Goal: Information Seeking & Learning: Learn about a topic

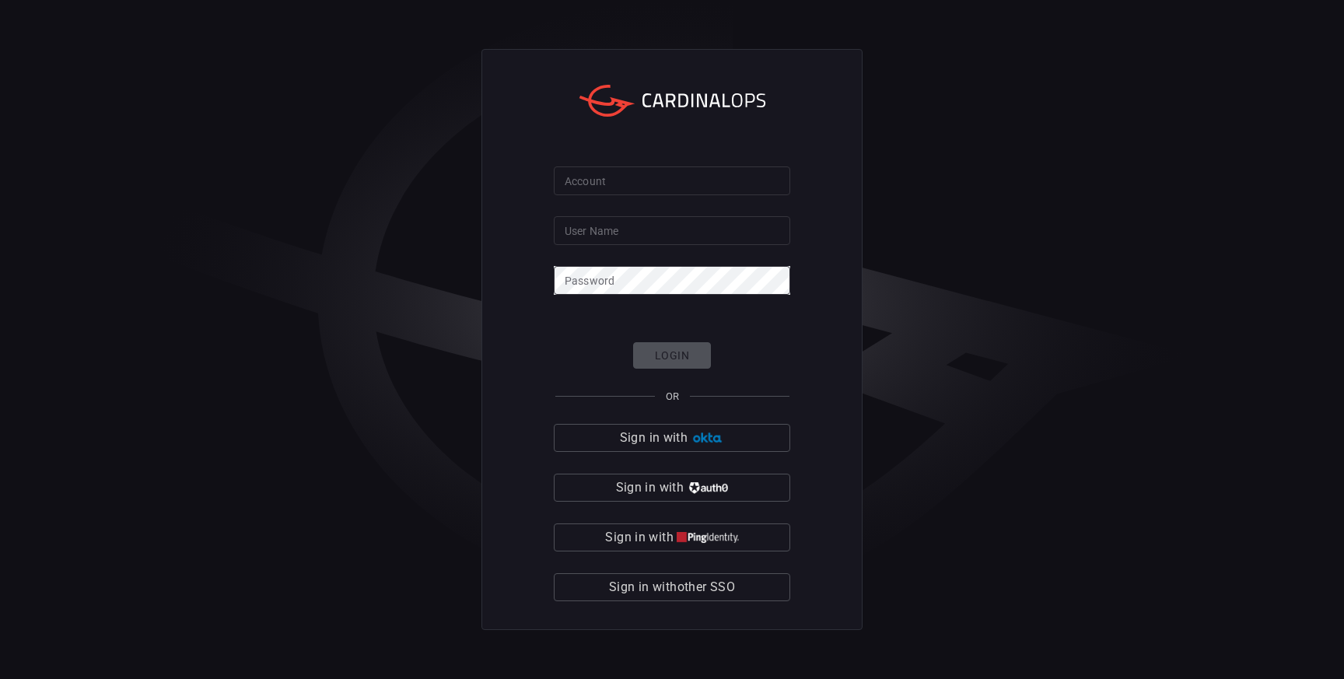
click at [621, 186] on input "Account" at bounding box center [672, 180] width 236 height 29
type input "pog0-prod"
click at [613, 236] on input "User Name" at bounding box center [672, 230] width 236 height 29
paste input "[PERSON_NAME].[PERSON_NAME]"
type input "[PERSON_NAME].[PERSON_NAME]"
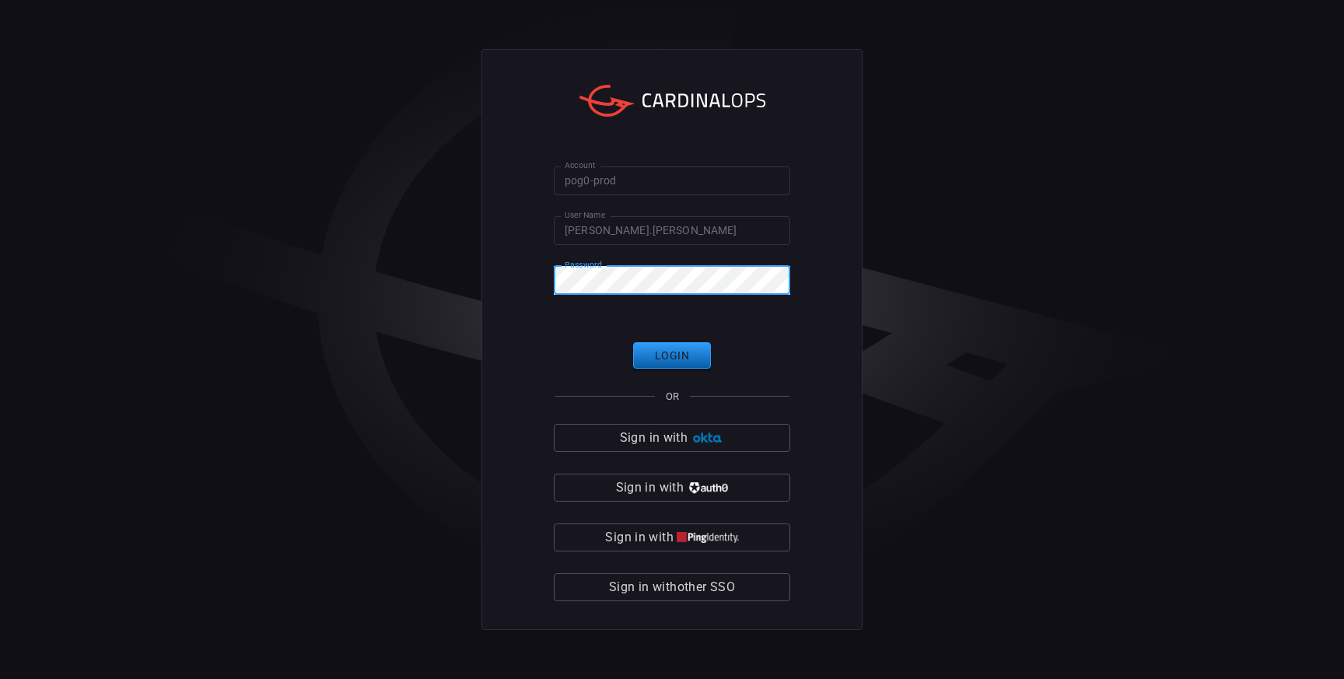
click at [664, 365] on button "Login" at bounding box center [672, 355] width 78 height 27
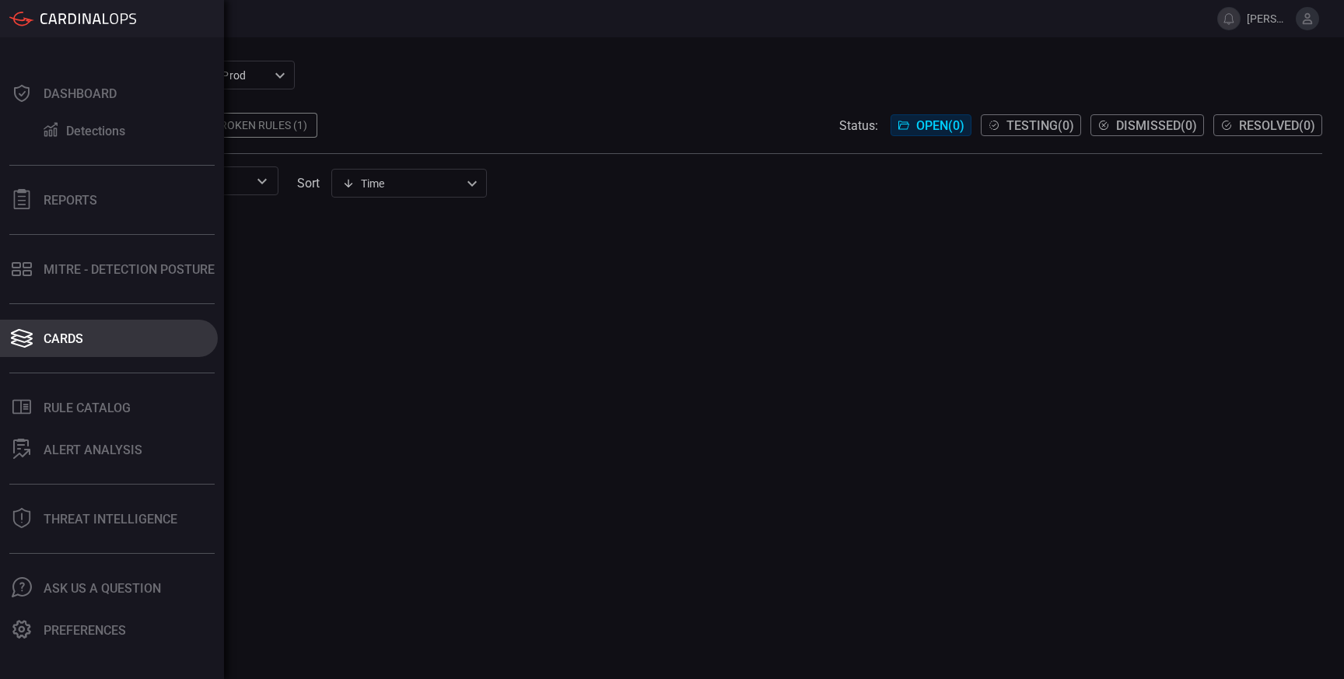
click at [70, 342] on div "Cards" at bounding box center [64, 338] width 40 height 15
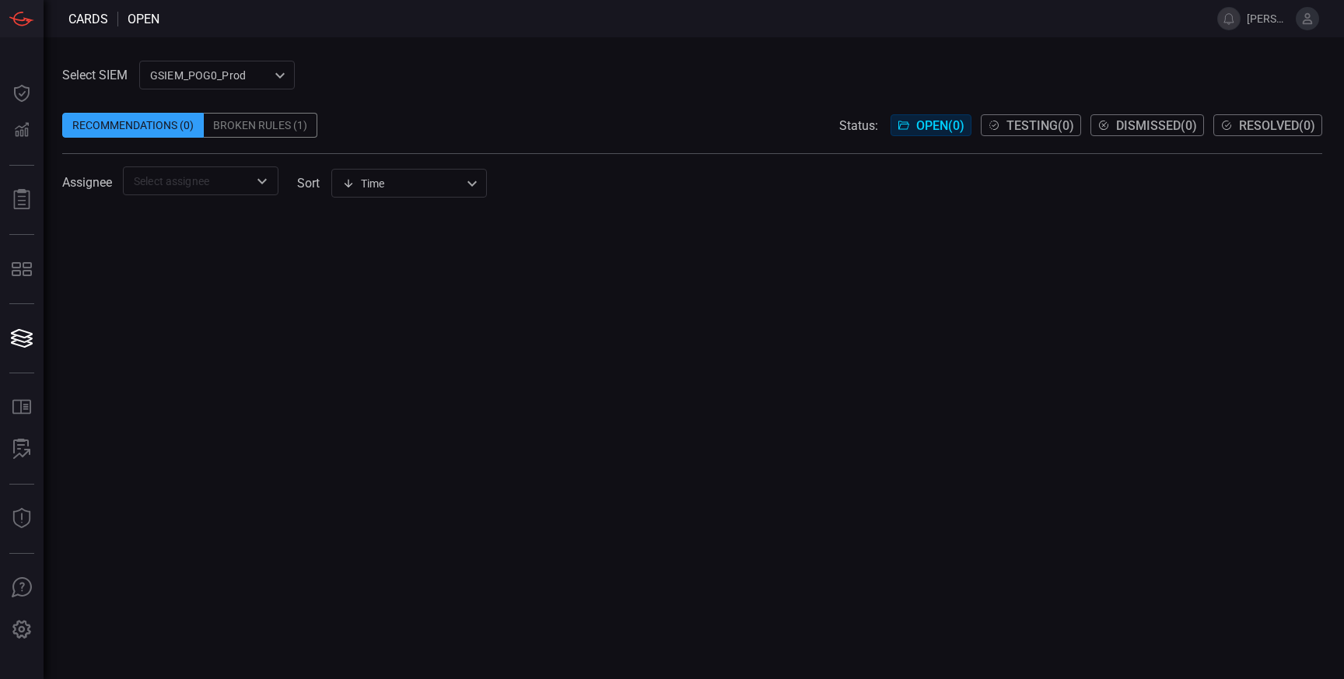
click at [365, 92] on span at bounding box center [692, 100] width 1260 height 23
click at [274, 129] on div "Broken Rules (1)" at bounding box center [261, 125] width 114 height 25
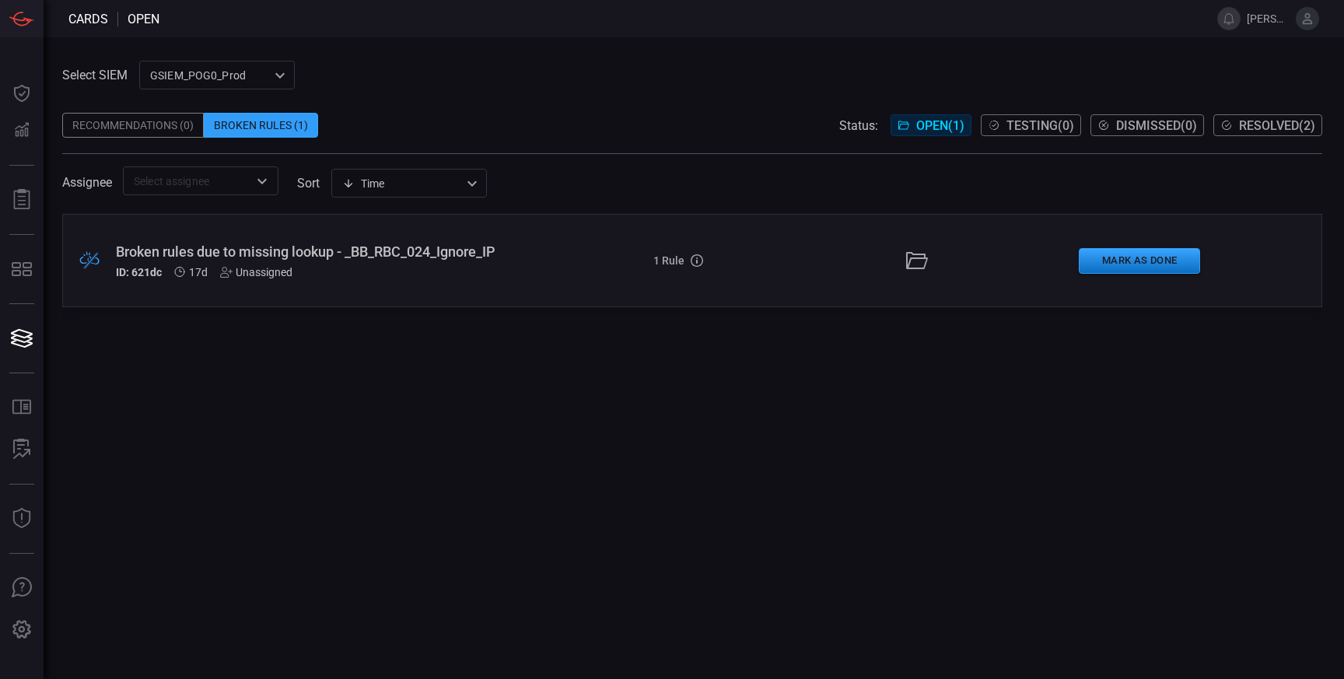
click at [1268, 123] on span "Resolved ( 2 )" at bounding box center [1277, 125] width 76 height 15
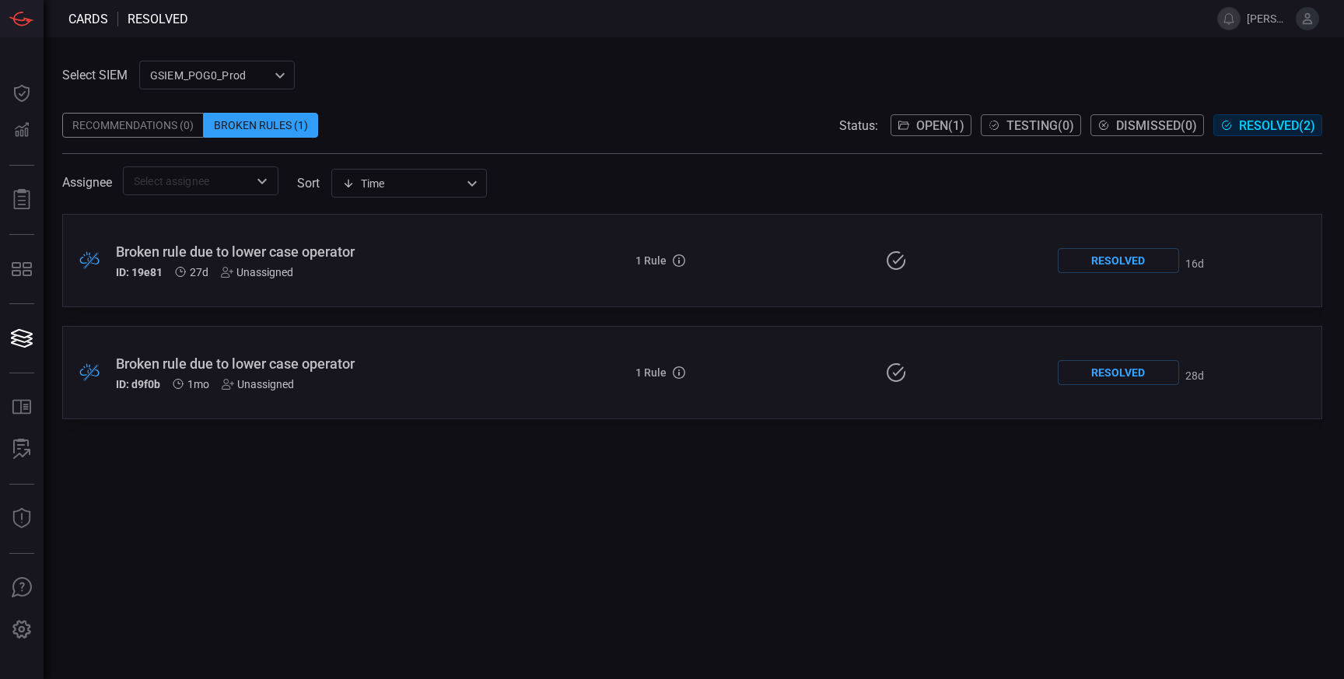
click at [380, 282] on div ".broken_cards_icon_0{fill:#39A4FF;} .broken_cards_icon_1{fill:none;stroke:#1918…" at bounding box center [692, 260] width 1260 height 93
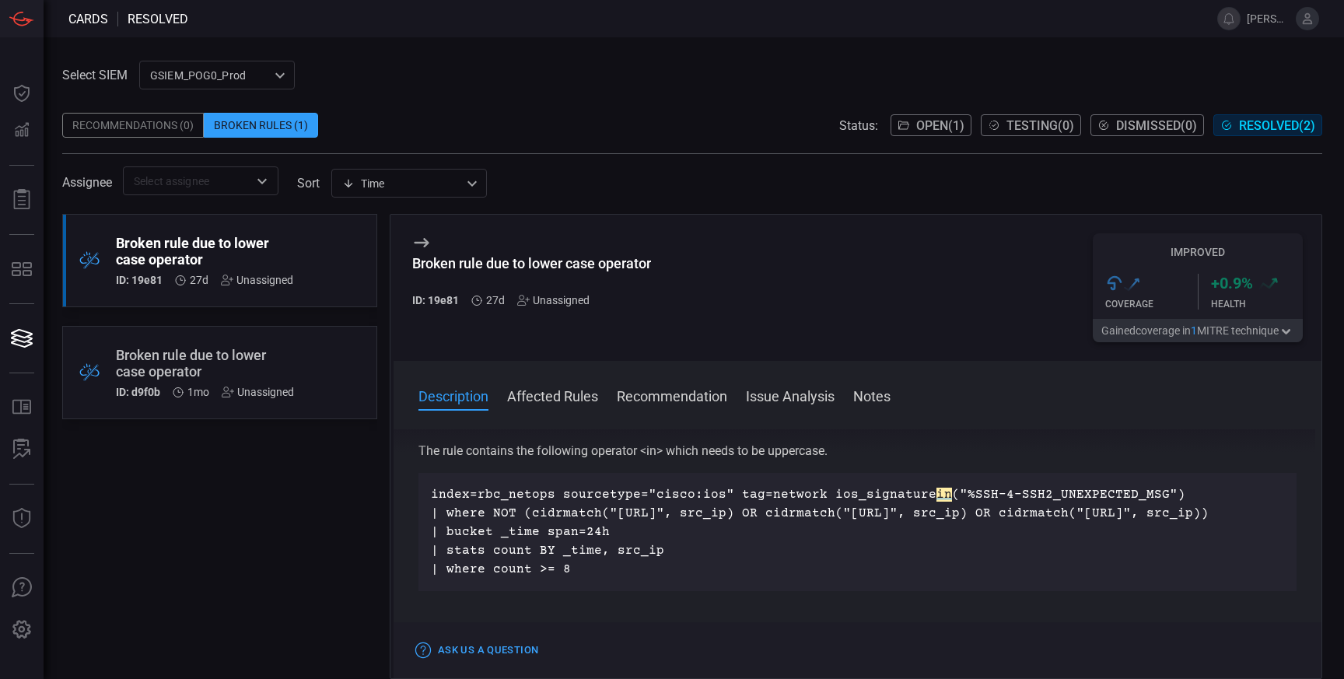
scroll to position [18, 0]
drag, startPoint x: 918, startPoint y: 490, endPoint x: 941, endPoint y: 490, distance: 23.3
click at [941, 490] on p "index=rbc_netops sourcetype="cisco:ios" tag=network ios_signature in ("%SSH-4-S…" at bounding box center [857, 532] width 853 height 93
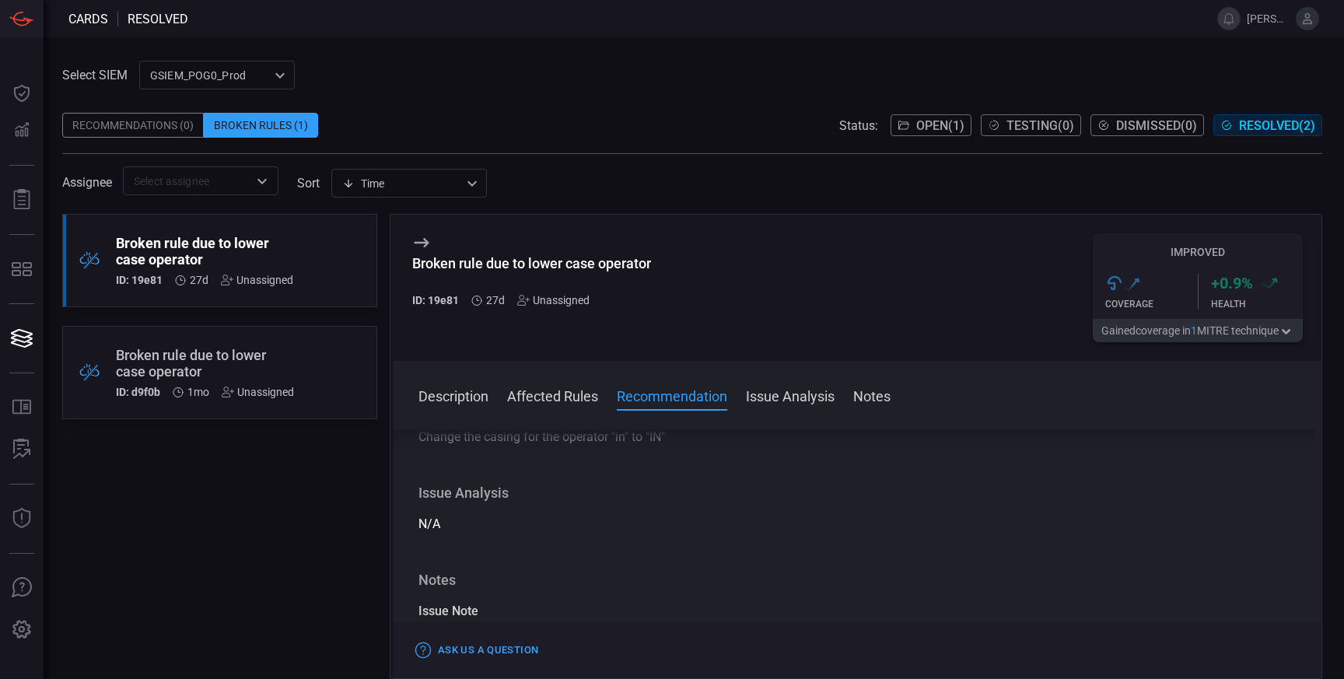
scroll to position [470, 0]
drag, startPoint x: 603, startPoint y: 459, endPoint x: 671, endPoint y: 456, distance: 68.5
click at [671, 443] on div "Change the casing for the operator "in" to "IN"" at bounding box center [857, 434] width 878 height 19
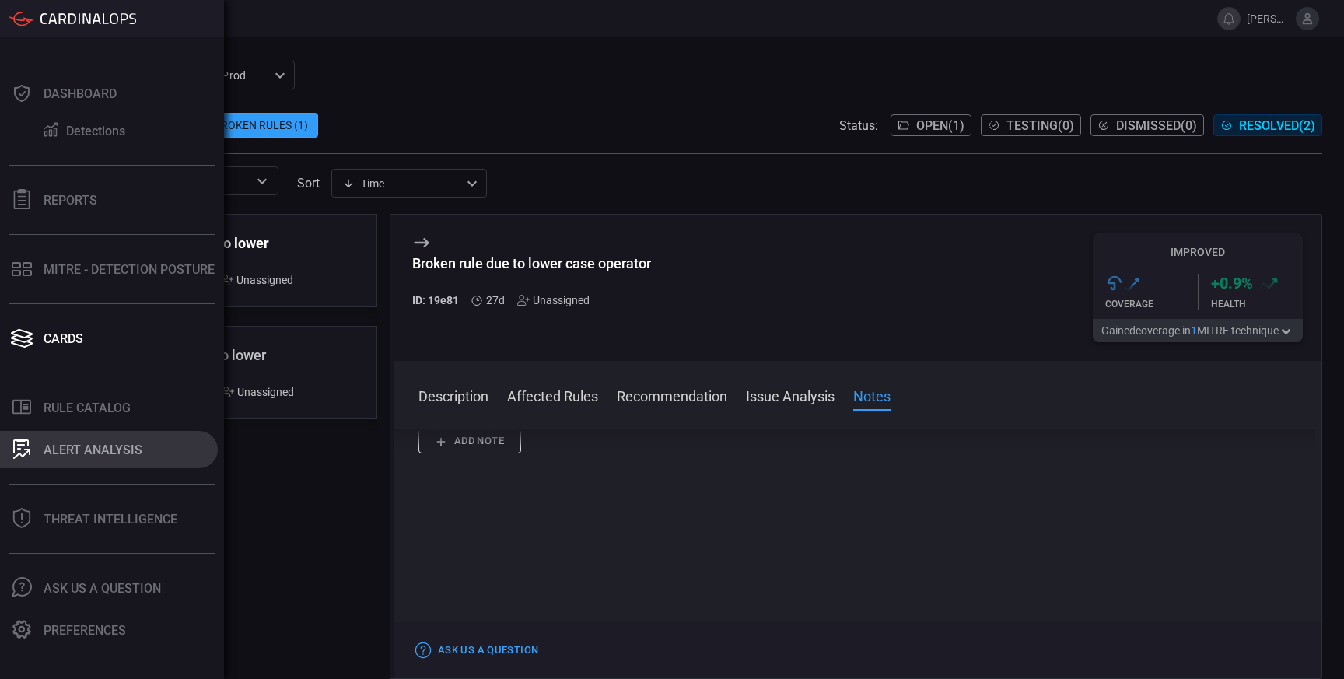
click at [143, 458] on button "ALERT ANALYSIS" at bounding box center [109, 449] width 218 height 37
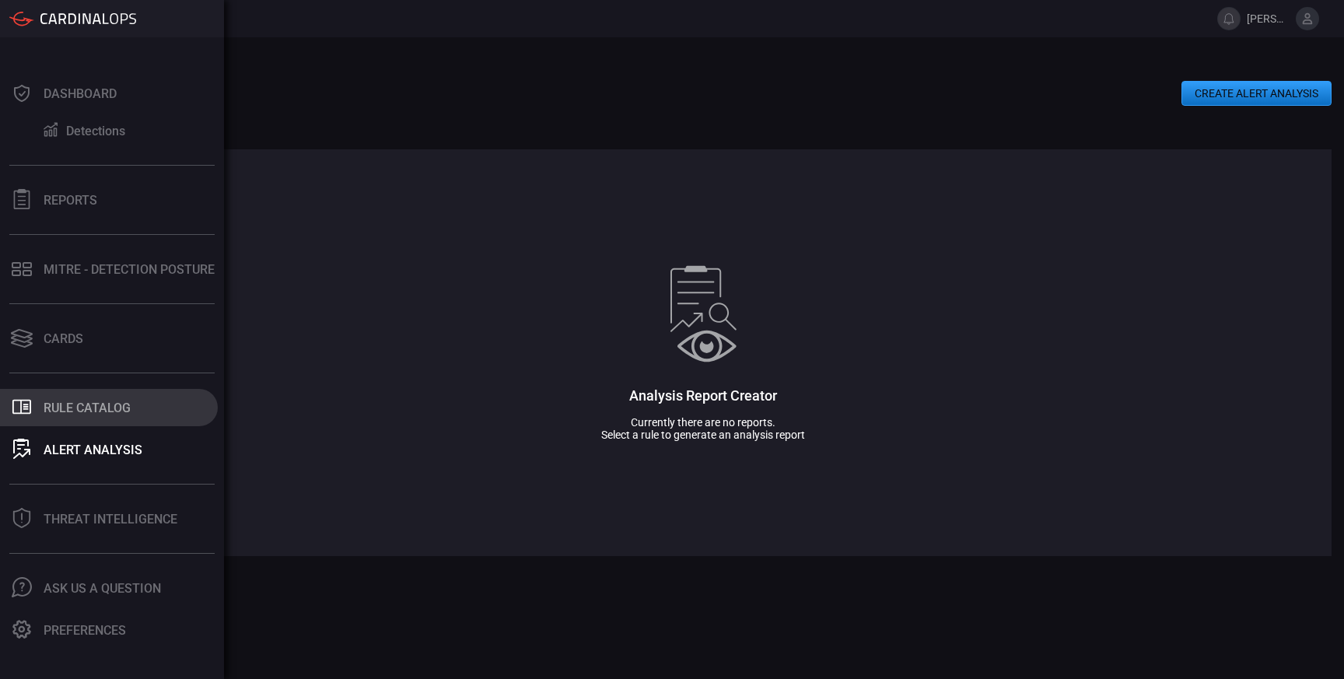
click at [101, 409] on div "Rule Catalog" at bounding box center [87, 407] width 87 height 15
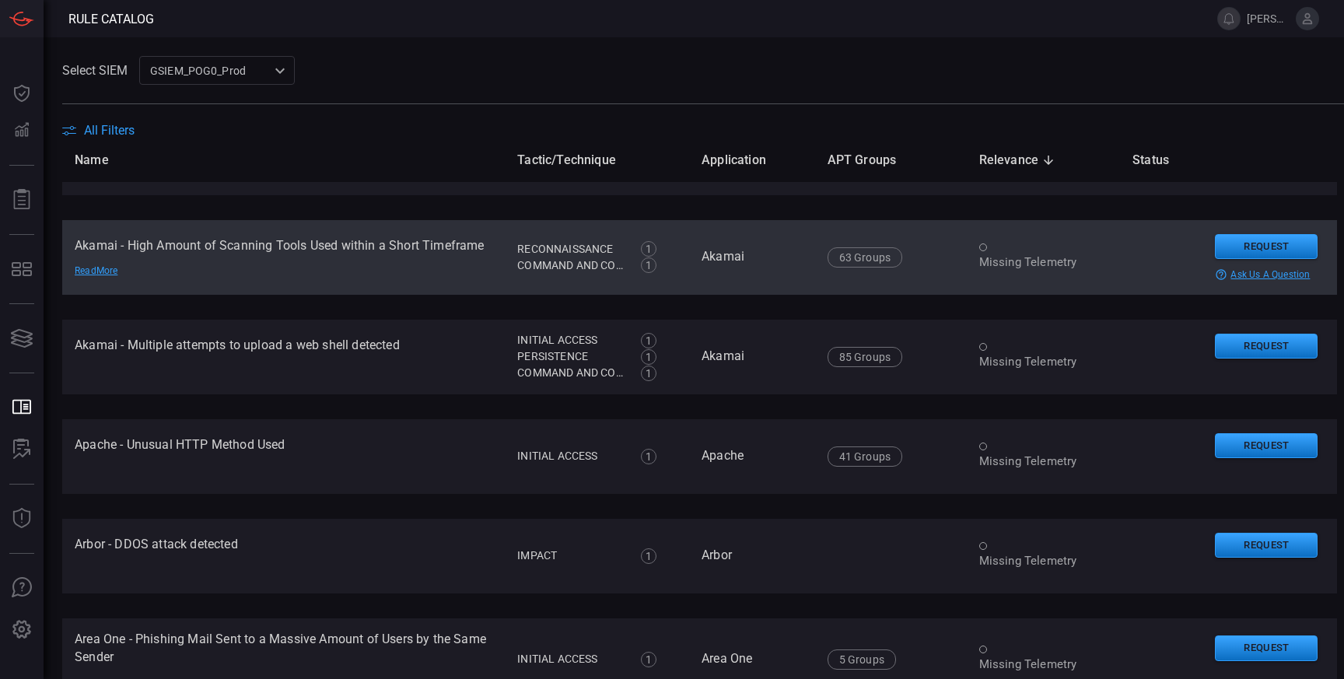
scroll to position [68, 0]
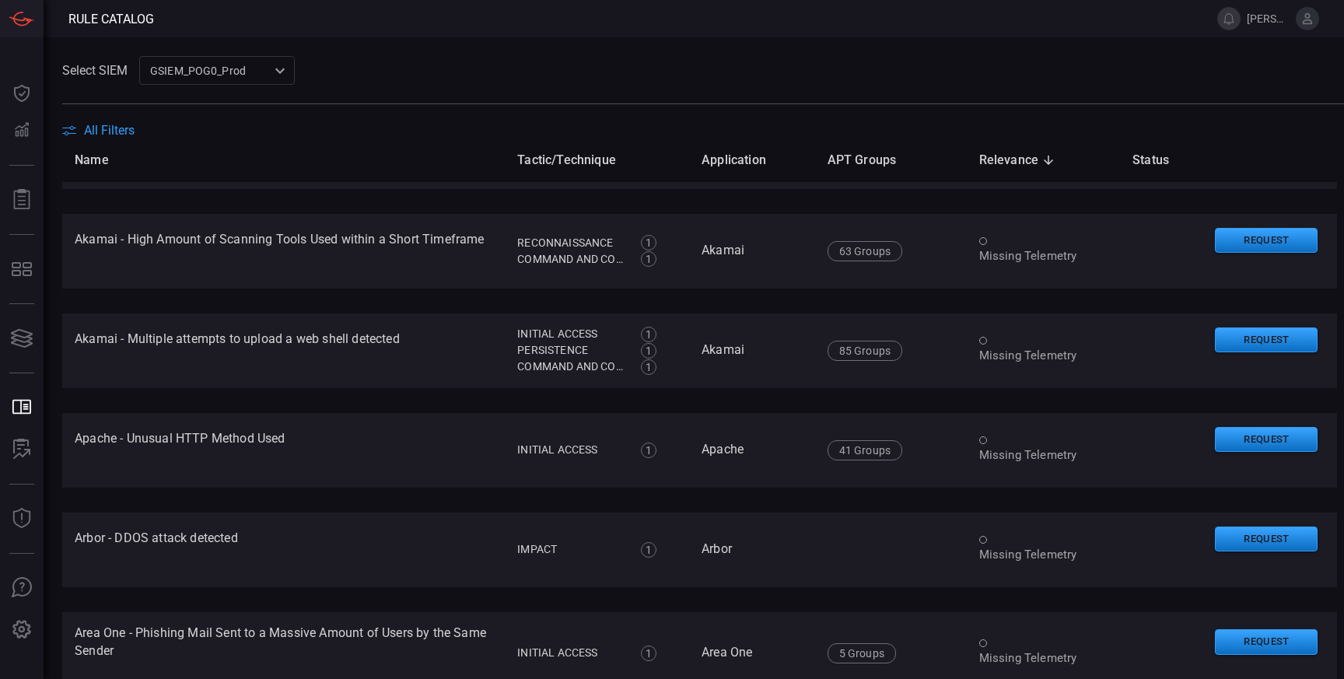
click at [190, 71] on div "GSIEM_POG0_Prod 0311ca00-2277-4bf1-be0d-c3c267188b0f ​" at bounding box center [217, 70] width 156 height 29
click at [104, 73] on div at bounding box center [672, 339] width 1344 height 679
click at [89, 129] on span "All Filters" at bounding box center [109, 130] width 51 height 15
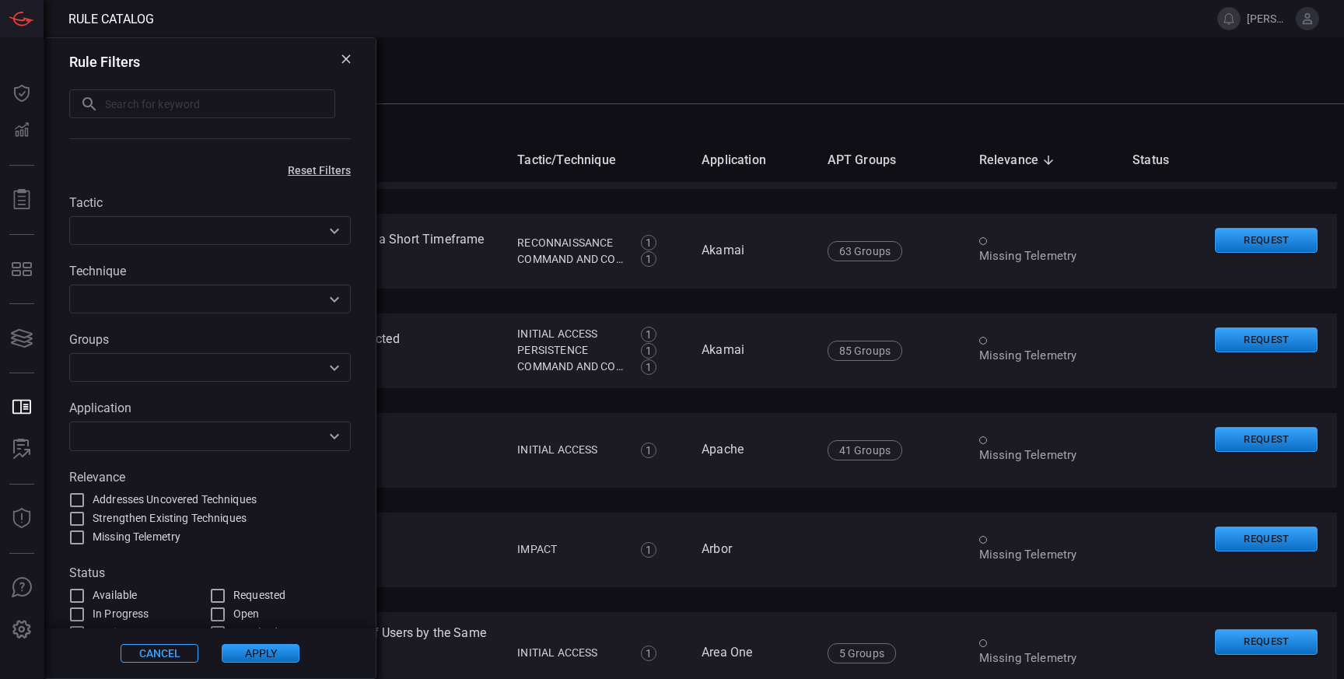
click at [195, 230] on input "text" at bounding box center [197, 230] width 246 height 19
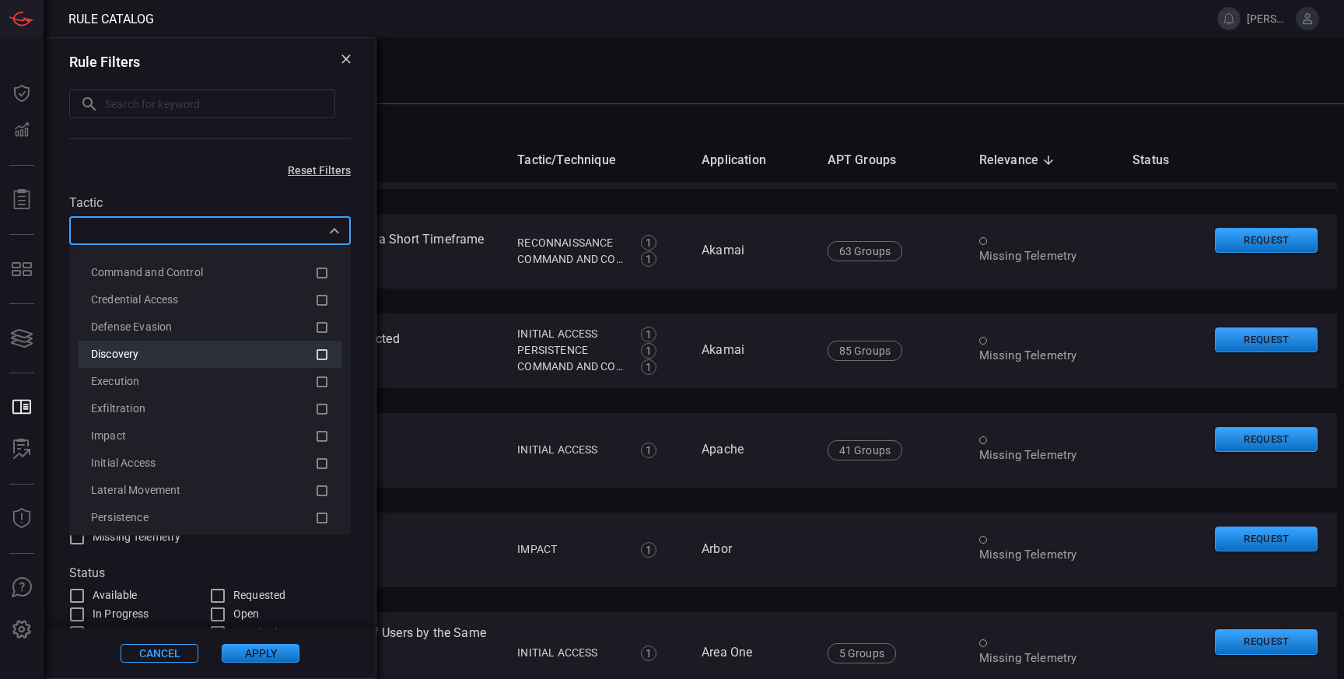
scroll to position [39, 0]
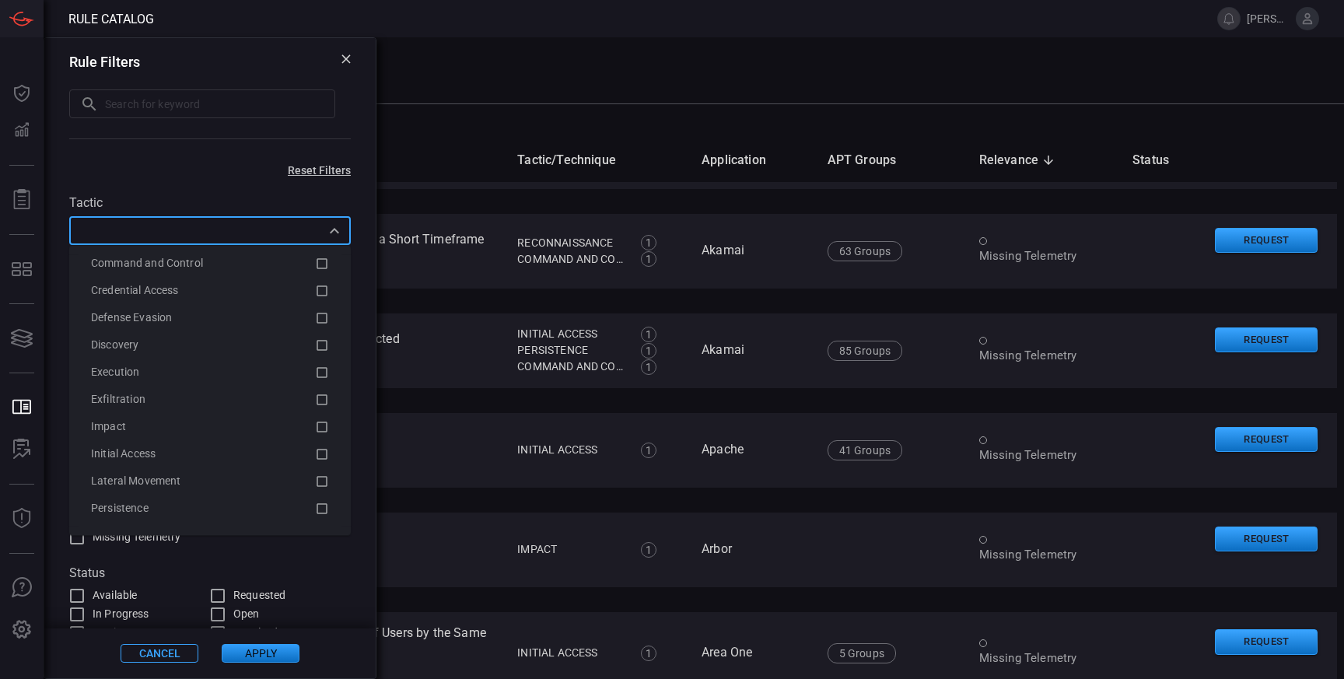
click at [219, 187] on div "Tactic ​ Technique ​ Groups ​ Application ​ Relevance Addresses Uncovered Techn…" at bounding box center [209, 410] width 331 height 466
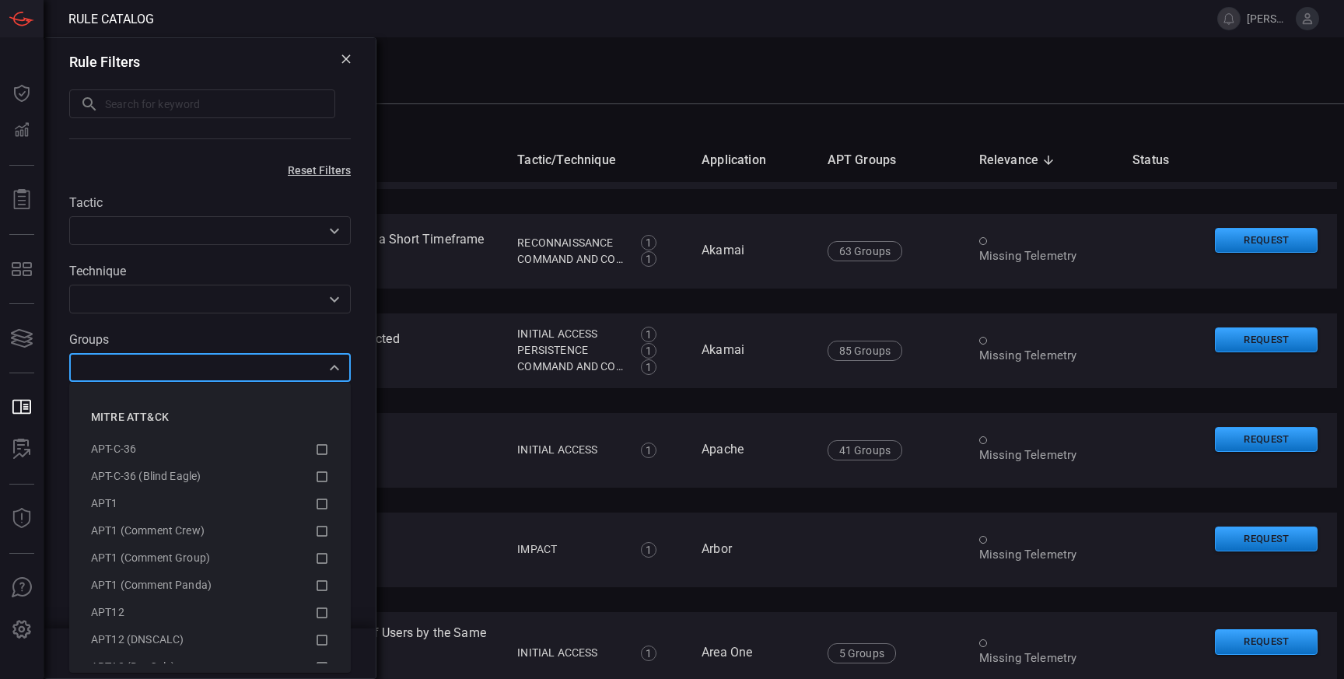
click at [118, 361] on input "text" at bounding box center [197, 367] width 246 height 19
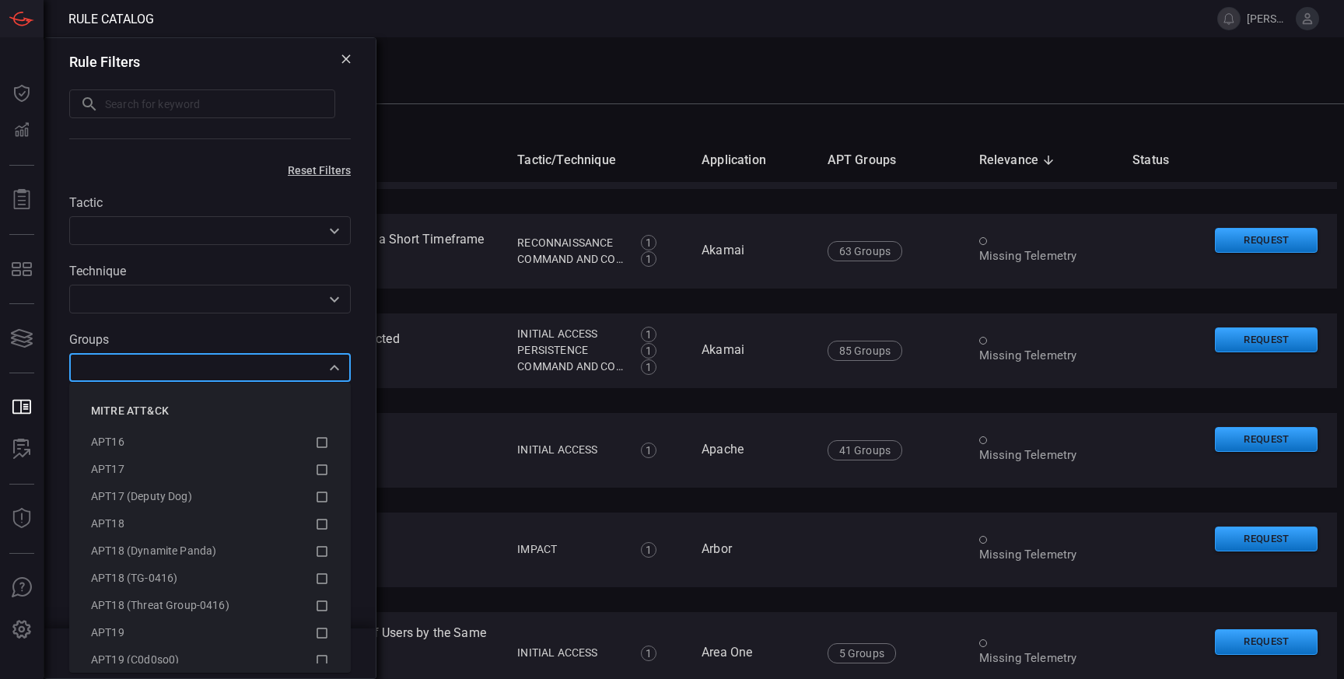
scroll to position [313, 0]
click at [183, 480] on li "APT17 (Deputy Dog)" at bounding box center [210, 490] width 263 height 27
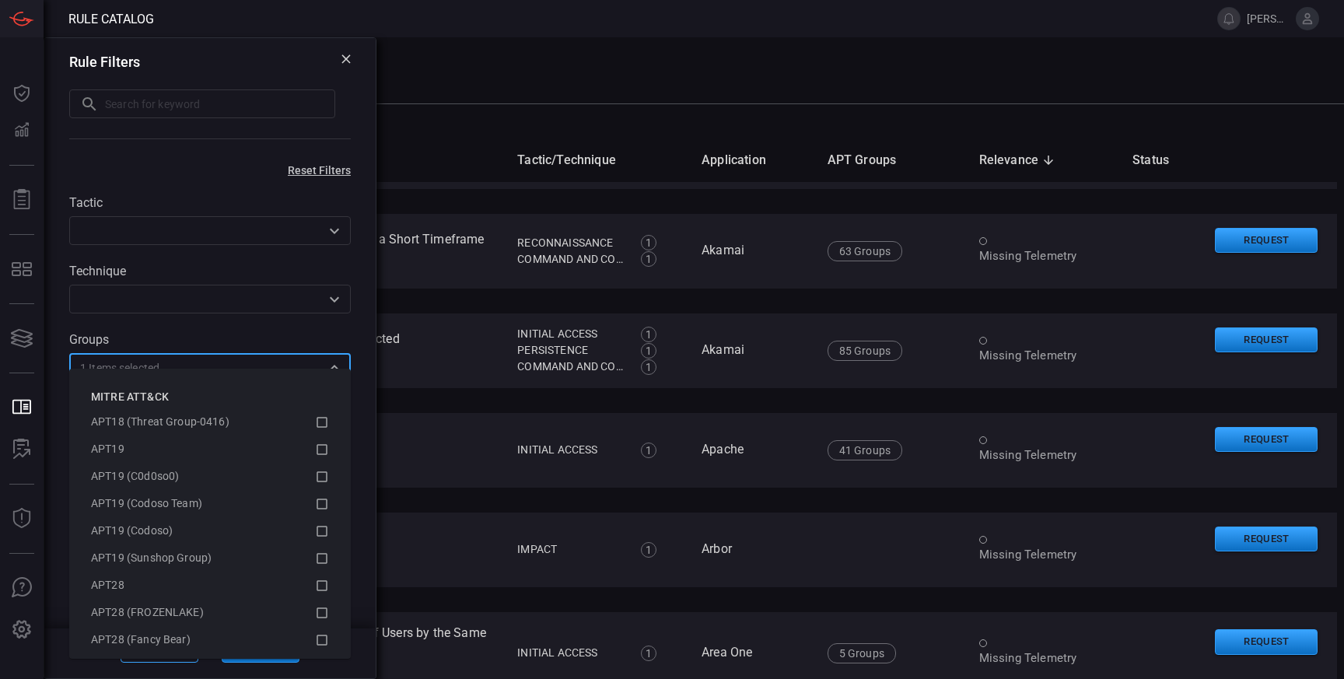
scroll to position [14, 0]
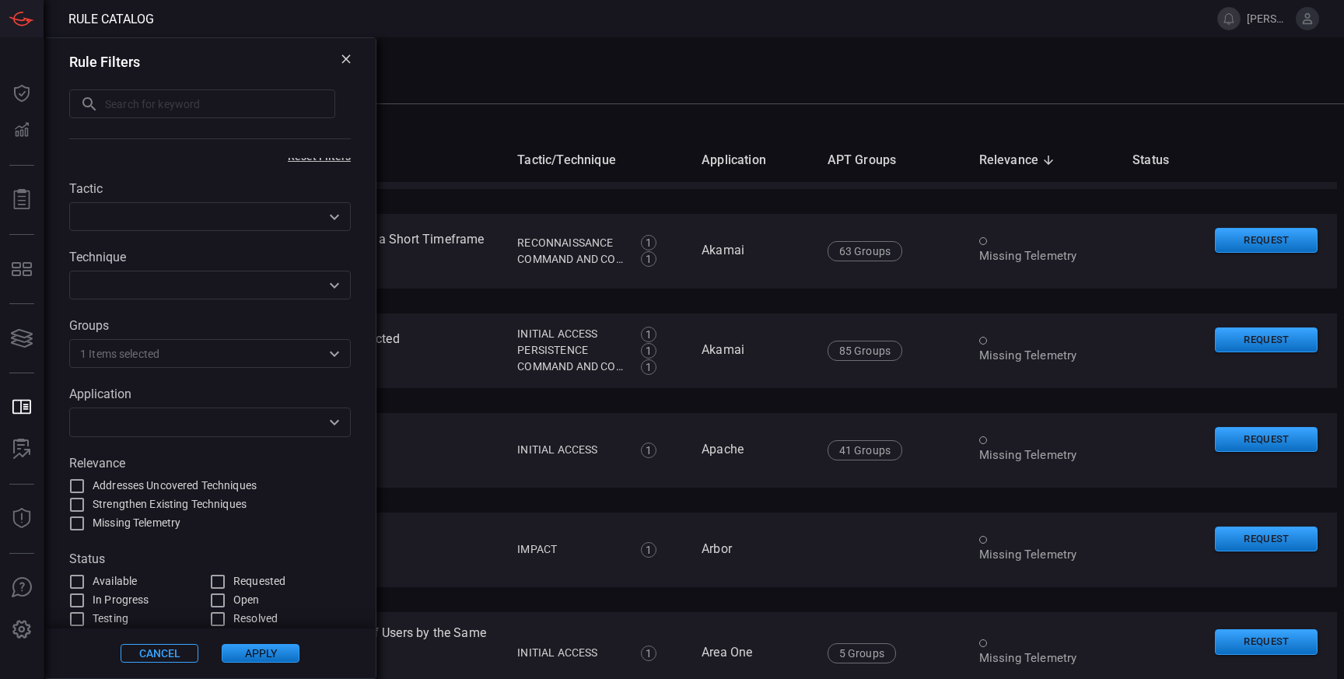
click at [174, 664] on div "Cancel Apply" at bounding box center [209, 653] width 331 height 50
click at [264, 652] on button "Apply" at bounding box center [261, 653] width 78 height 19
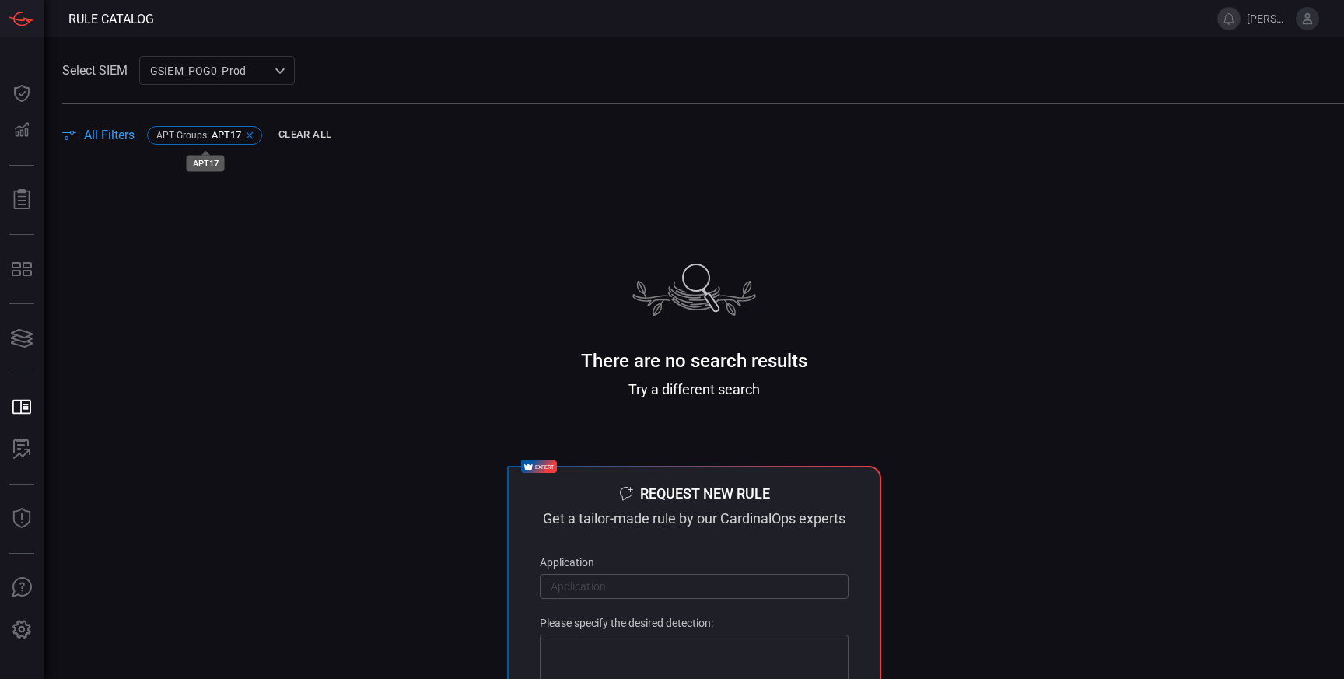
click at [252, 135] on icon at bounding box center [249, 135] width 12 height 12
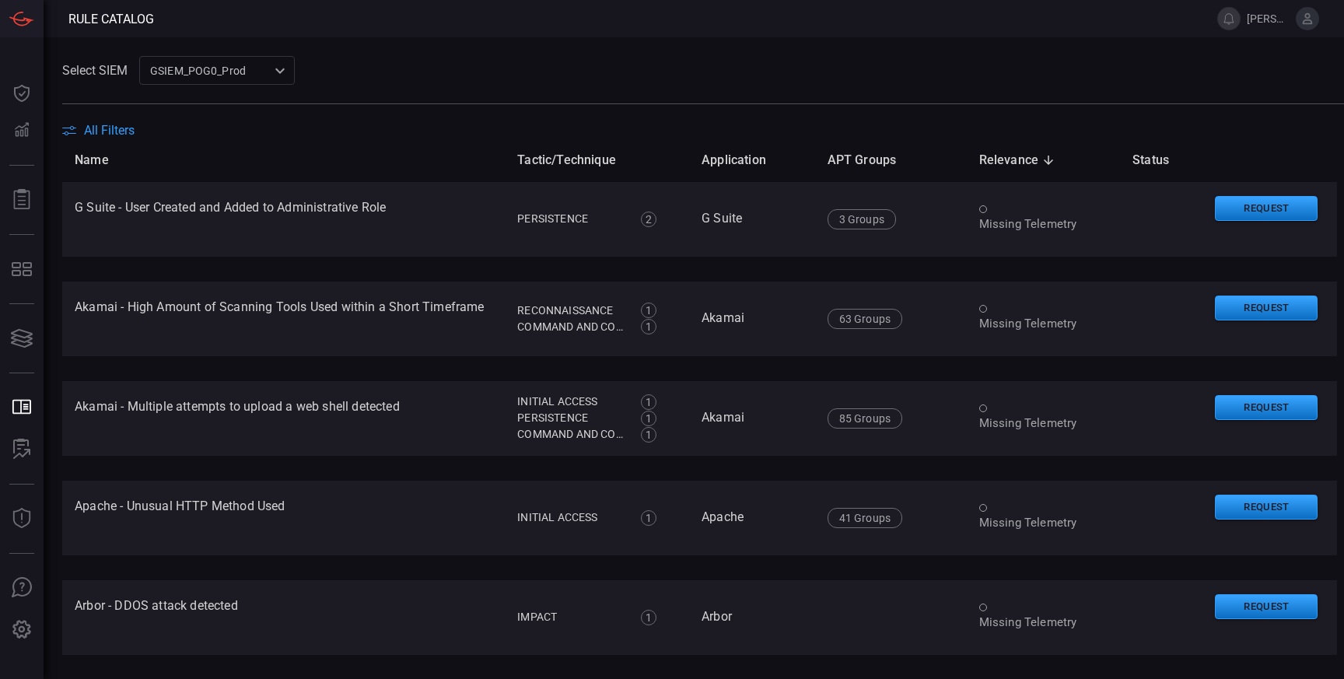
click at [69, 132] on icon at bounding box center [69, 133] width 14 height 4
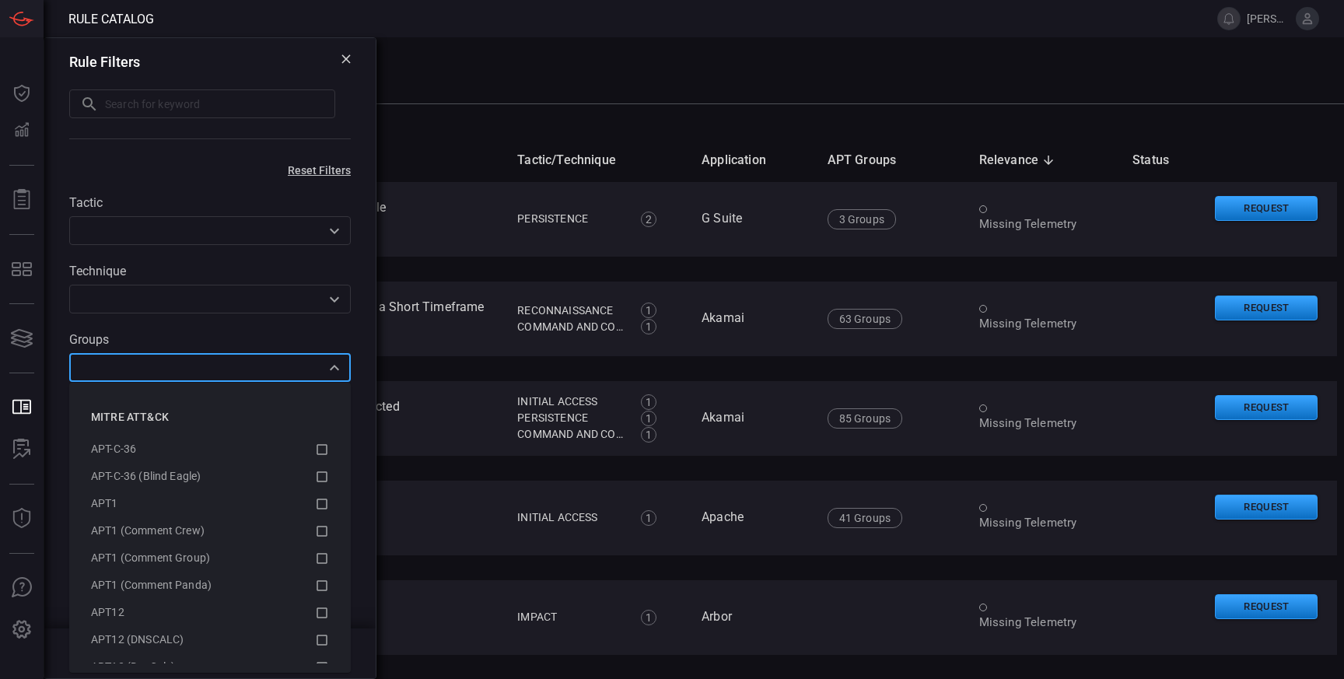
click at [150, 366] on input "text" at bounding box center [197, 367] width 246 height 19
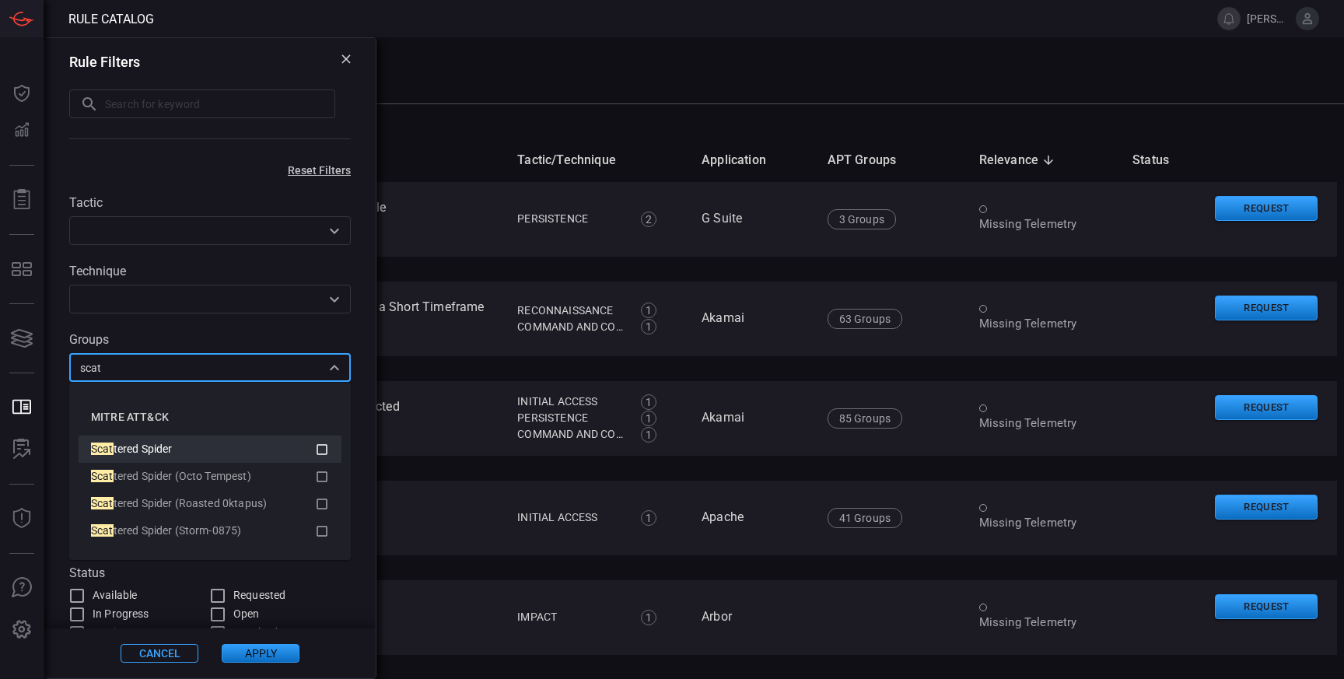
click at [321, 450] on icon at bounding box center [322, 449] width 14 height 19
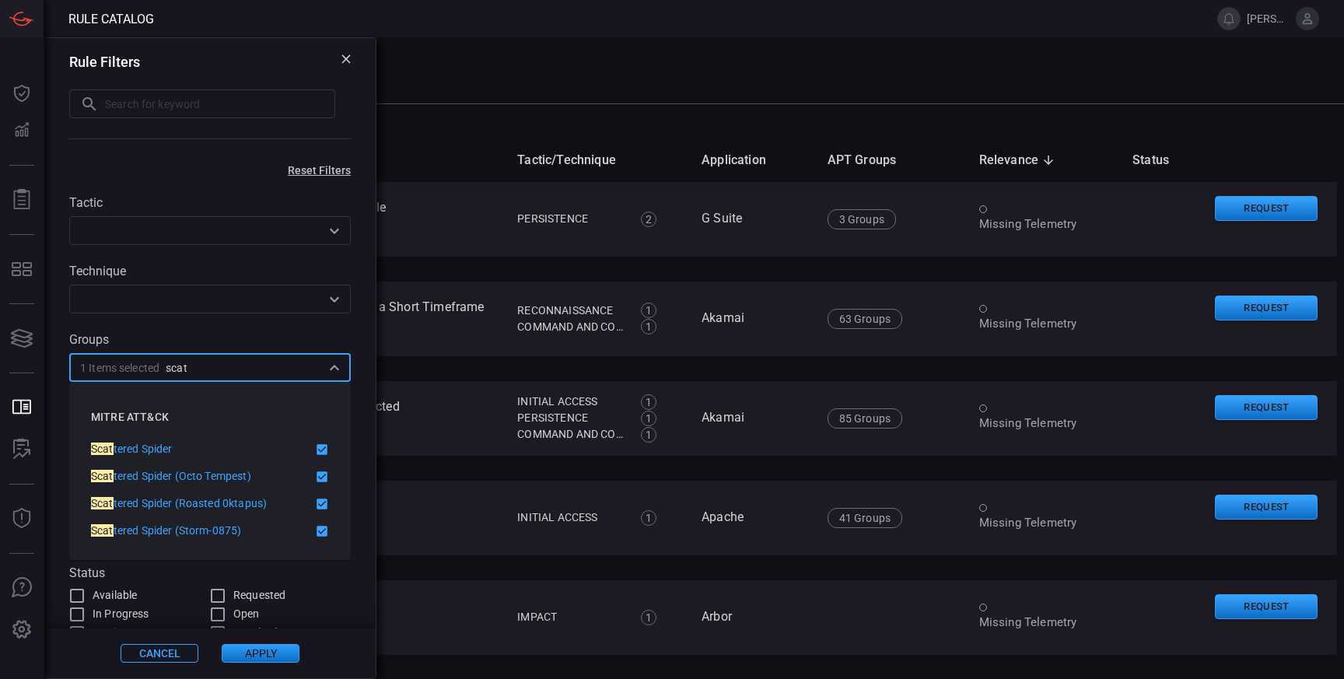
type input "scat"
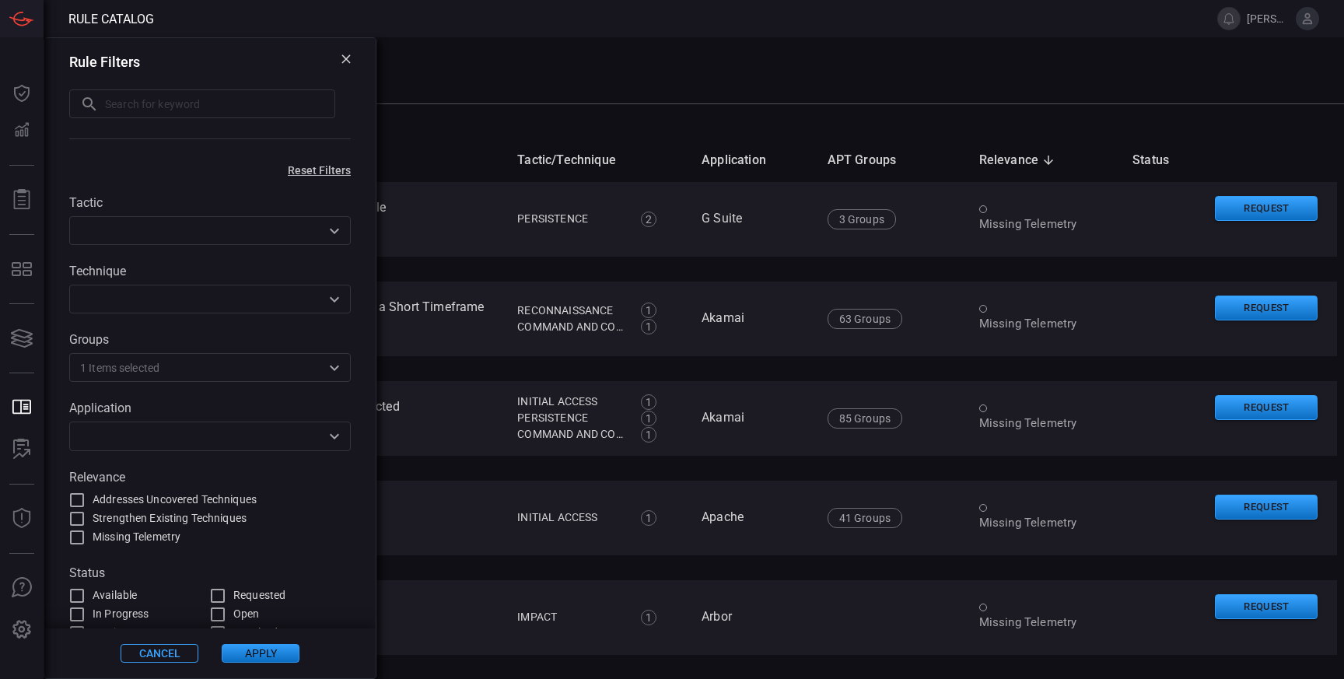
click at [250, 654] on button "Apply" at bounding box center [261, 653] width 78 height 19
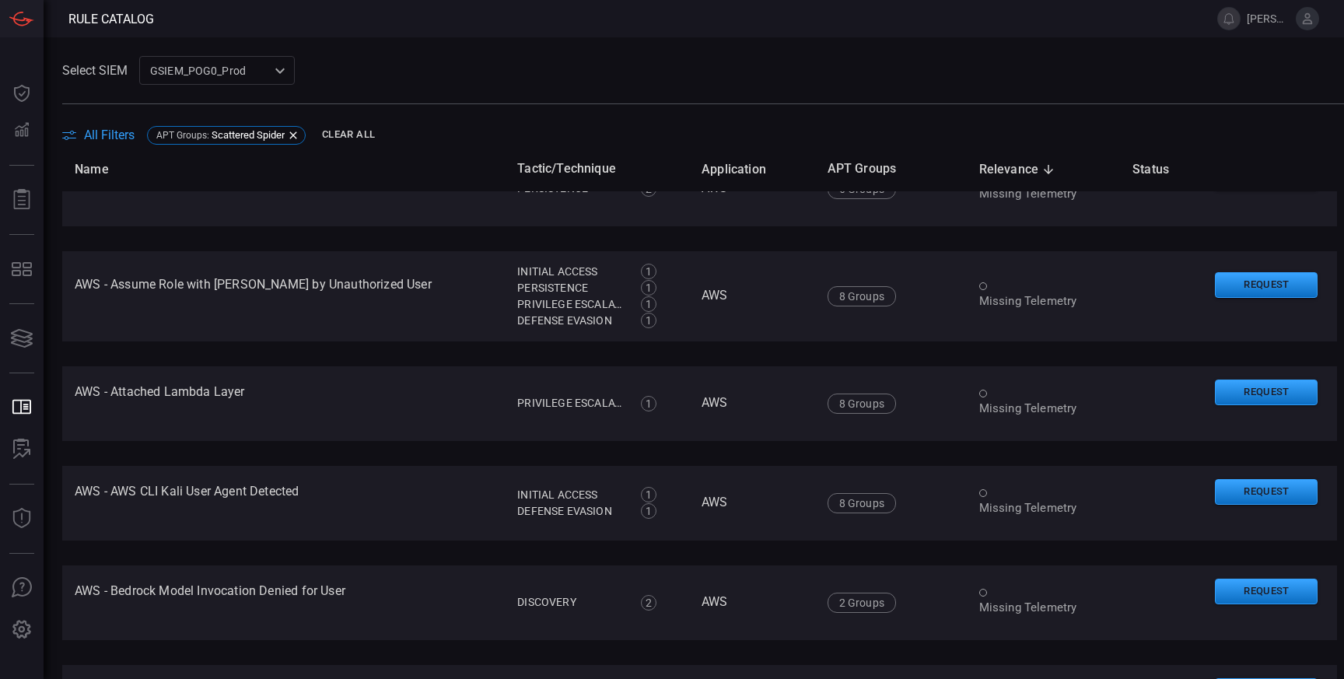
scroll to position [1365, 0]
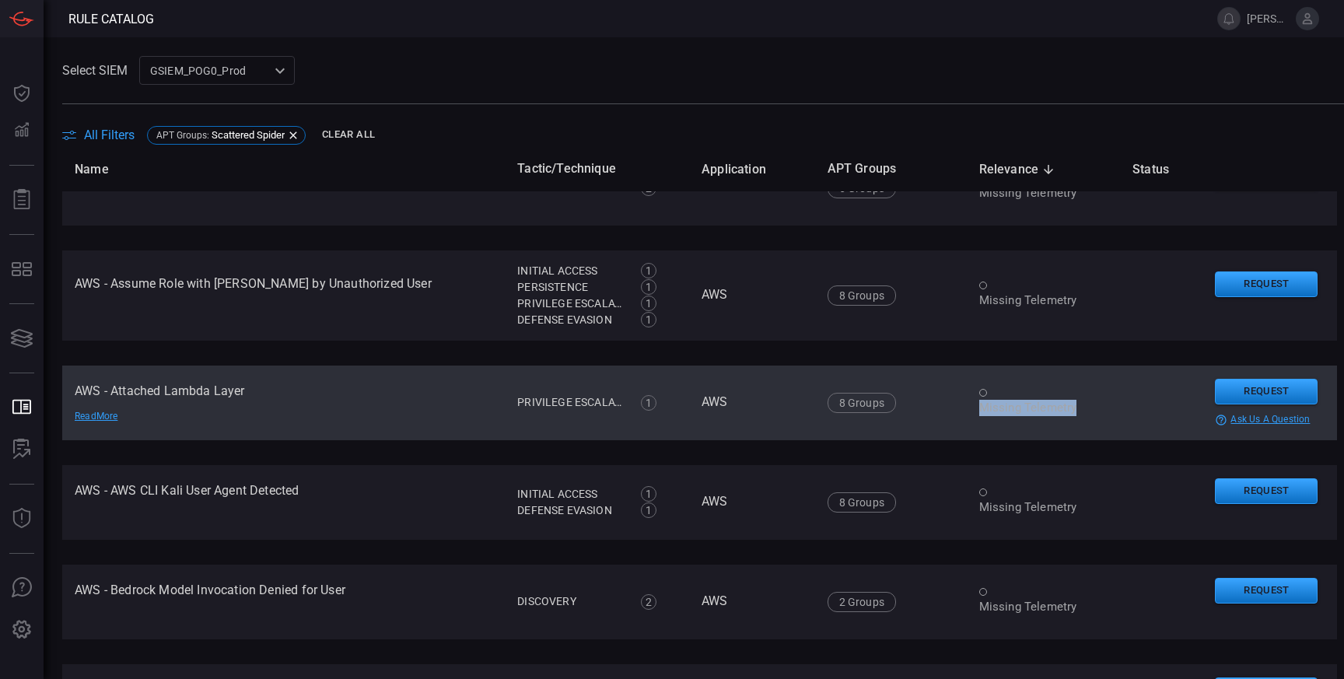
drag, startPoint x: 965, startPoint y: 403, endPoint x: 1093, endPoint y: 405, distance: 128.3
click at [1093, 405] on tr "AWS - Attached Lambda Layer Read More Privilege Escalation 1 Privilege Escalati…" at bounding box center [699, 402] width 1274 height 75
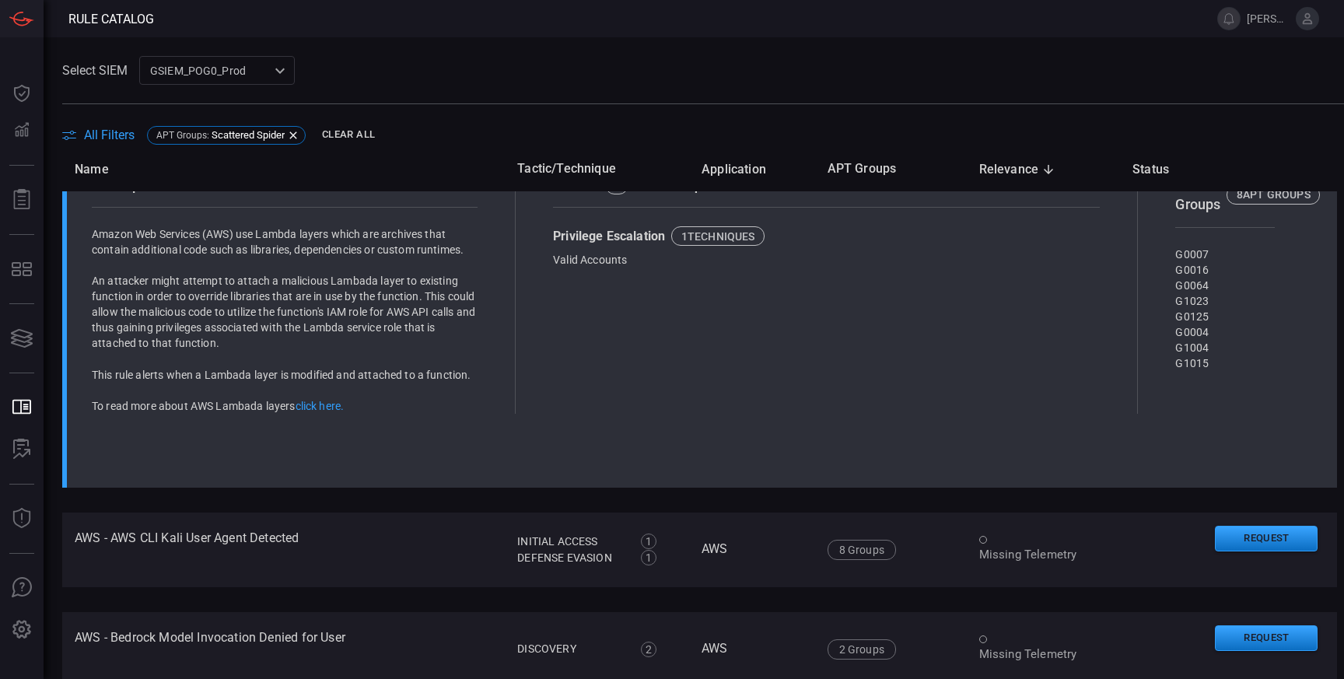
scroll to position [1645, 0]
